Goal: Task Accomplishment & Management: Complete application form

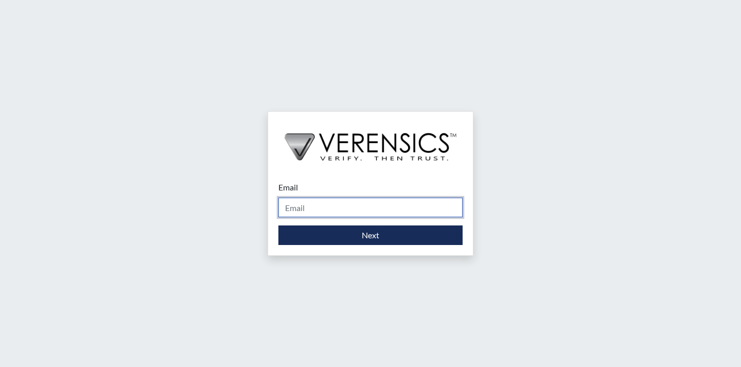
click at [376, 205] on input "Email" at bounding box center [370, 208] width 184 height 20
type input "[EMAIL_ADDRESS][PERSON_NAME][DOMAIN_NAME]"
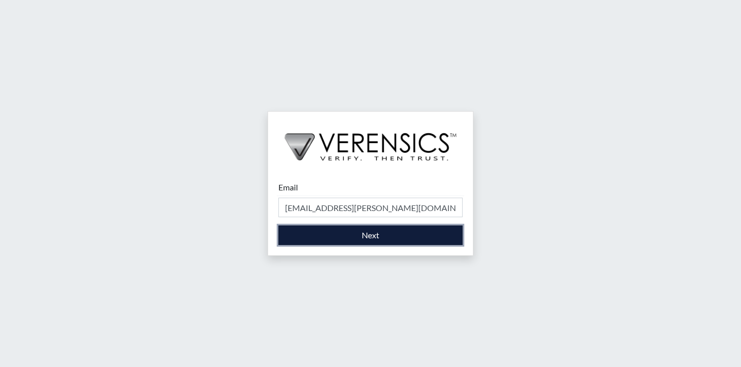
click at [375, 238] on button "Next" at bounding box center [370, 235] width 184 height 20
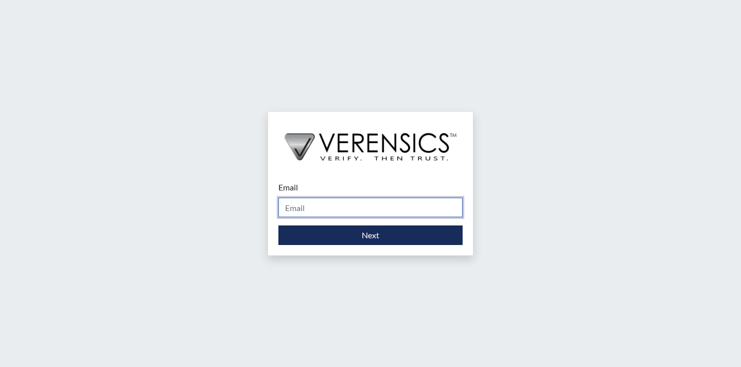
click at [370, 205] on input "Email" at bounding box center [370, 208] width 184 height 20
type input "[EMAIL_ADDRESS][PERSON_NAME][DOMAIN_NAME]"
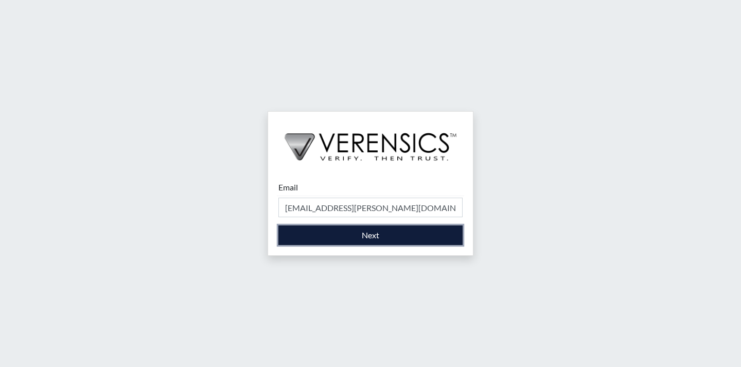
click at [367, 238] on button "Next" at bounding box center [370, 235] width 184 height 20
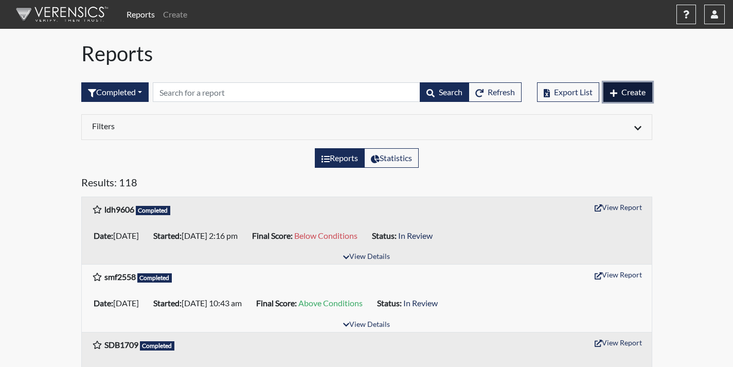
click at [629, 96] on span "Create" at bounding box center [634, 92] width 24 height 10
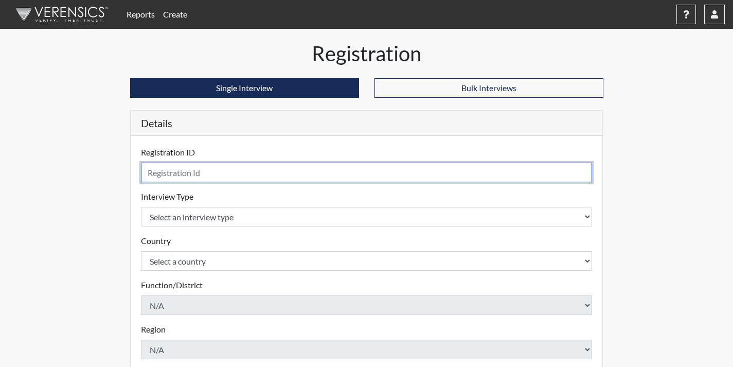
click at [331, 173] on input "text" at bounding box center [367, 173] width 452 height 20
type input "cdl2907"
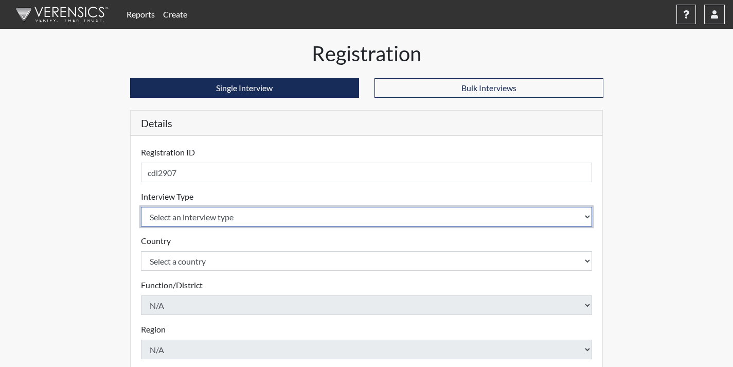
click at [335, 219] on select "Select an interview type Corrections Pre-Employment" at bounding box center [367, 217] width 452 height 20
select select "ff733e93-e1bf-11ea-9c9f-0eff0cf7eb8f"
click at [141, 207] on select "Select an interview type Corrections Pre-Employment" at bounding box center [367, 217] width 452 height 20
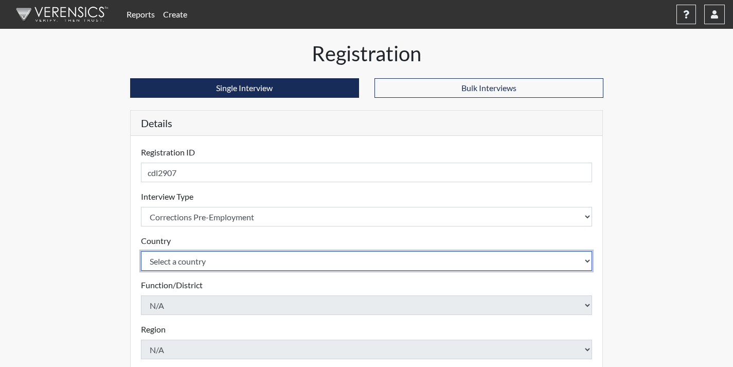
click at [327, 261] on select "Select a country [GEOGRAPHIC_DATA] [GEOGRAPHIC_DATA]" at bounding box center [367, 261] width 452 height 20
select select "united-states-of-[GEOGRAPHIC_DATA]"
click at [141, 251] on select "Select a country [GEOGRAPHIC_DATA] [GEOGRAPHIC_DATA]" at bounding box center [367, 261] width 452 height 20
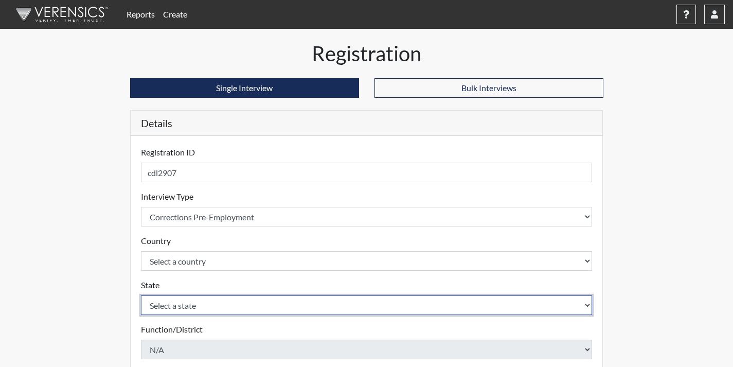
click at [311, 309] on select "Select a state [US_STATE] [US_STATE] [US_STATE] [US_STATE] [US_STATE] [US_STATE…" at bounding box center [367, 305] width 452 height 20
select select "GA"
click at [141, 295] on select "Select a state [US_STATE] [US_STATE] [US_STATE] [US_STATE] [US_STATE] [US_STATE…" at bounding box center [367, 305] width 452 height 20
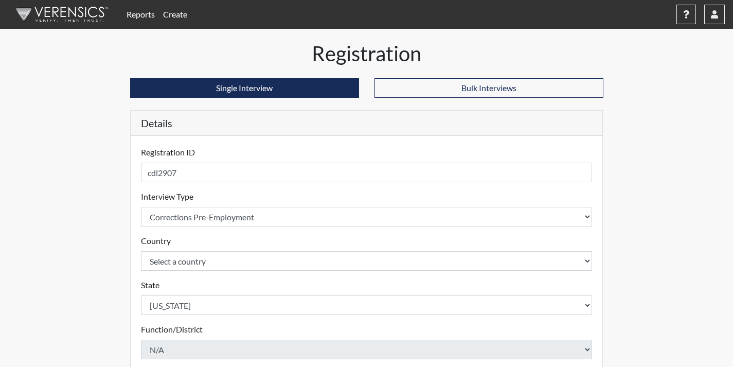
click at [91, 223] on div "Registration Single Interview Bulk Interviews Details Registration ID cdl2907 P…" at bounding box center [367, 332] width 587 height 582
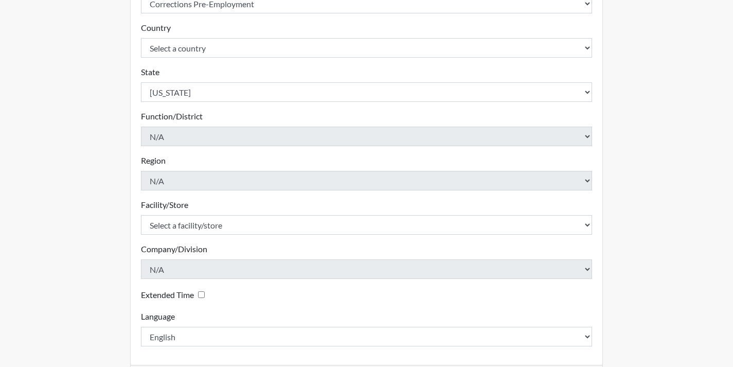
scroll to position [256, 0]
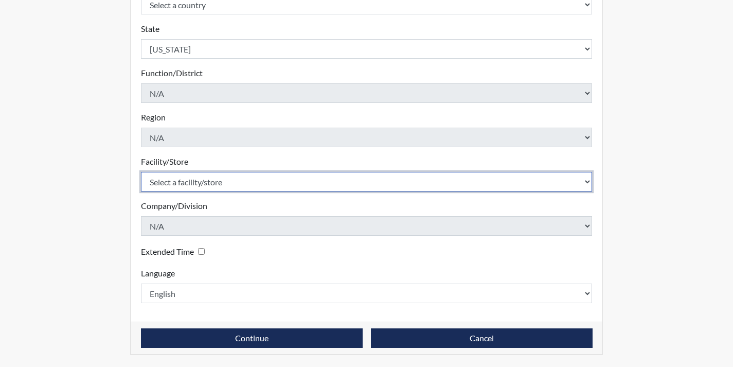
click at [214, 178] on select "Select a facility/store Coastal SP" at bounding box center [367, 182] width 452 height 20
select select "1ca32380-6dc3-48c7-adf5-9eb7d7284c70"
click at [141, 172] on select "Select a facility/store Coastal SP" at bounding box center [367, 182] width 452 height 20
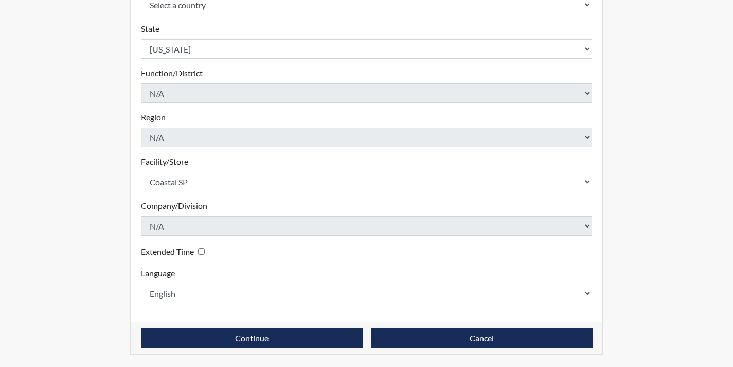
click at [100, 256] on div "Registration Single Interview Bulk Interviews Details Registration ID cdl2907 P…" at bounding box center [367, 76] width 587 height 582
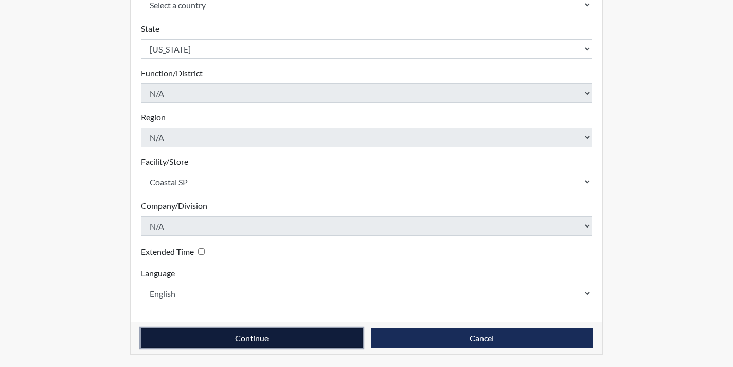
click at [255, 339] on button "Continue" at bounding box center [252, 338] width 222 height 20
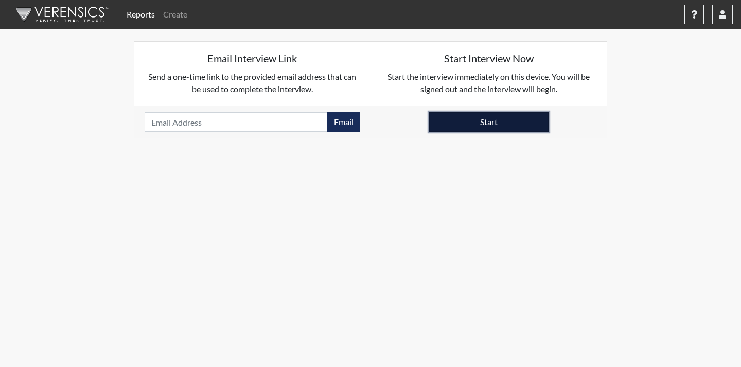
click at [459, 118] on button "Start" at bounding box center [488, 122] width 119 height 20
